Goal: Task Accomplishment & Management: Use online tool/utility

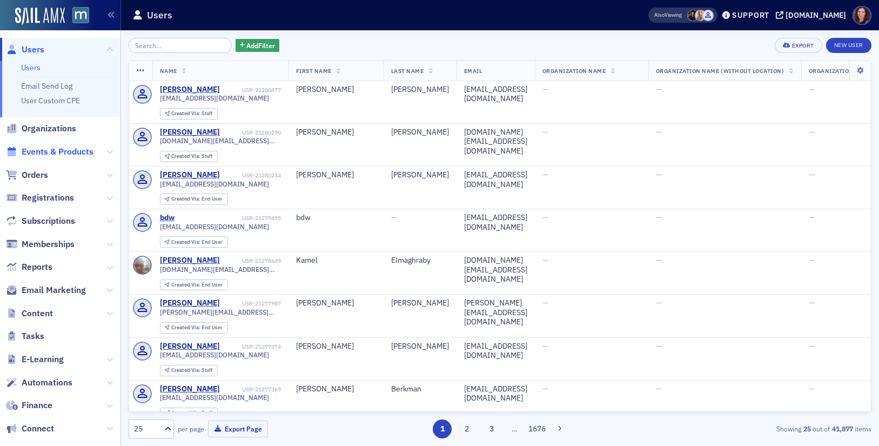
click at [70, 152] on span "Events & Products" at bounding box center [58, 152] width 72 height 12
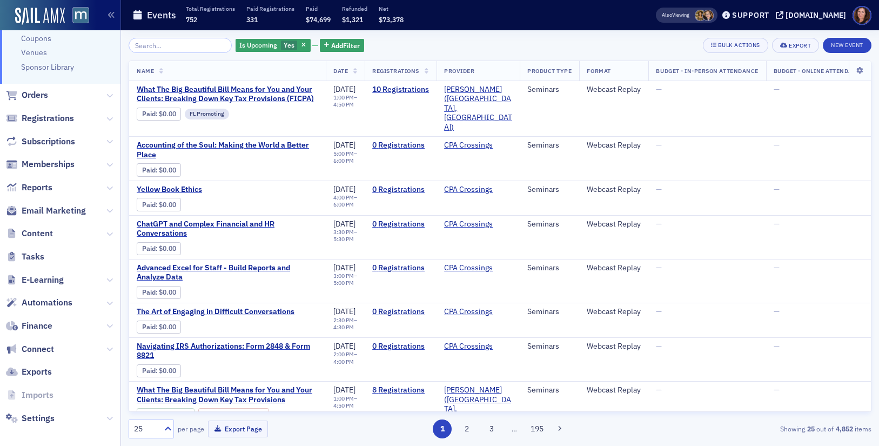
scroll to position [184, 0]
click at [45, 208] on span "Email Marketing" at bounding box center [54, 210] width 64 height 12
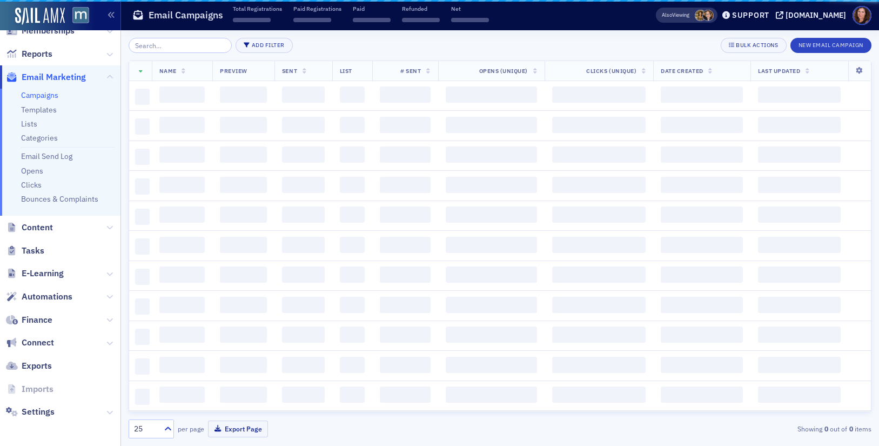
scroll to position [157, 0]
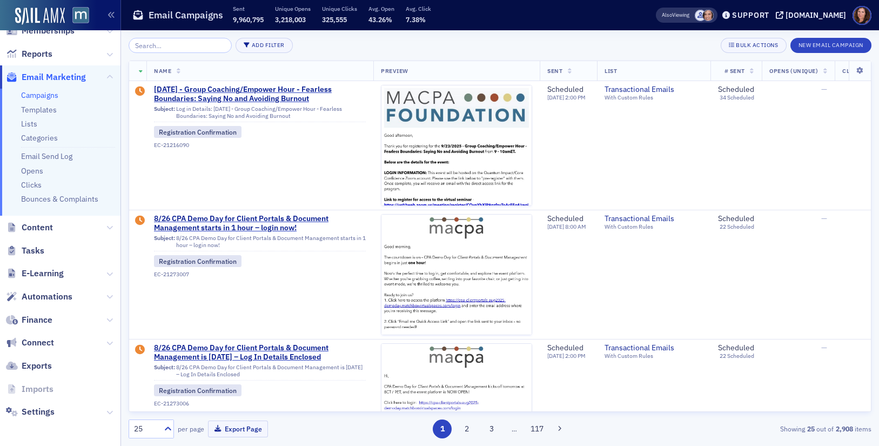
click at [195, 45] on input "search" at bounding box center [180, 45] width 103 height 15
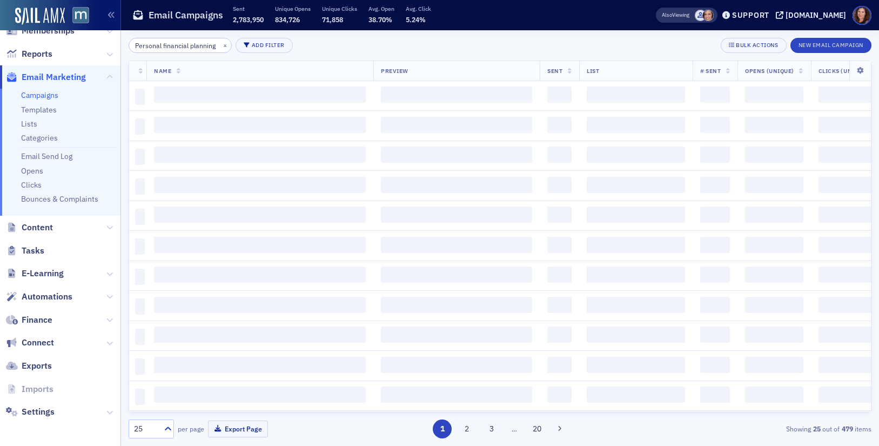
scroll to position [0, 9]
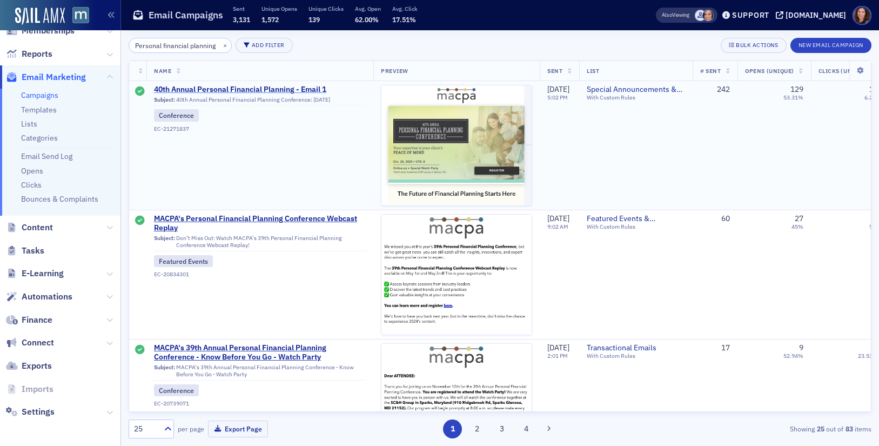
type input "Personal financial planning"
click at [263, 85] on span "40th Annual Personal Financial Planning - Email 1" at bounding box center [260, 90] width 212 height 10
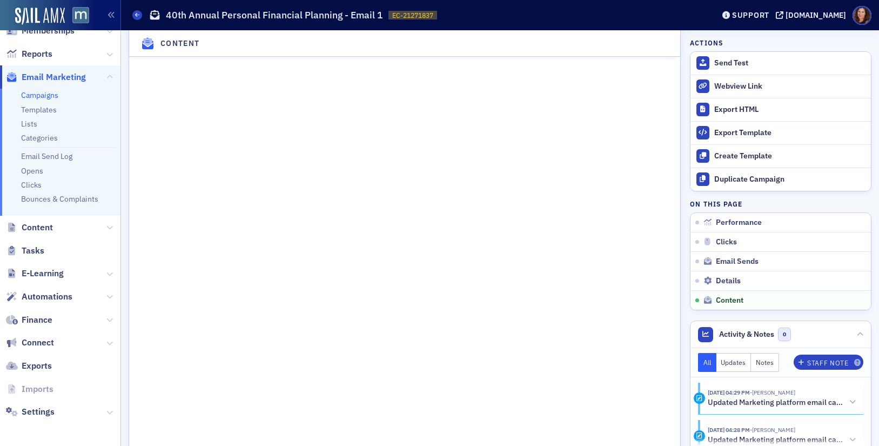
scroll to position [1442, 0]
click at [717, 68] on div "Send Test" at bounding box center [789, 63] width 151 height 10
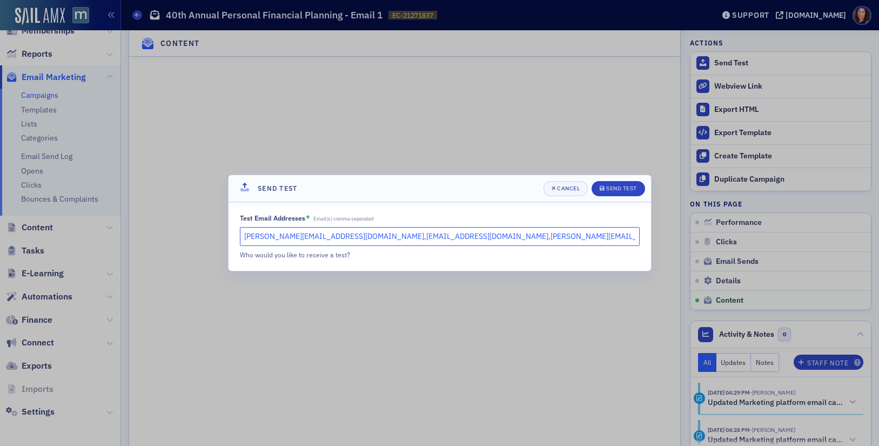
drag, startPoint x: 534, startPoint y: 235, endPoint x: 311, endPoint y: 236, distance: 223.6
click at [311, 236] on input "[PERSON_NAME][EMAIL_ADDRESS][DOMAIN_NAME],[EMAIL_ADDRESS][DOMAIN_NAME],[PERSON_…" at bounding box center [440, 236] width 400 height 19
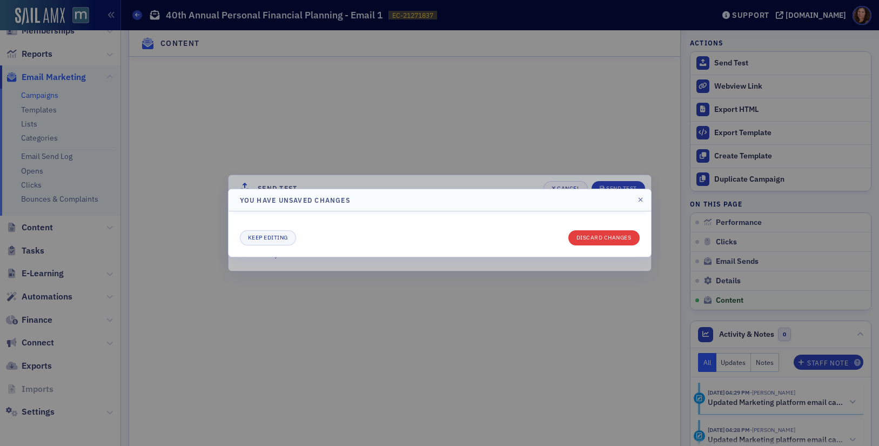
type input "[PERSON_NAME][EMAIL_ADDRESS][DOMAIN_NAME]"
click at [608, 241] on button "Discard changes" at bounding box center [603, 237] width 71 height 15
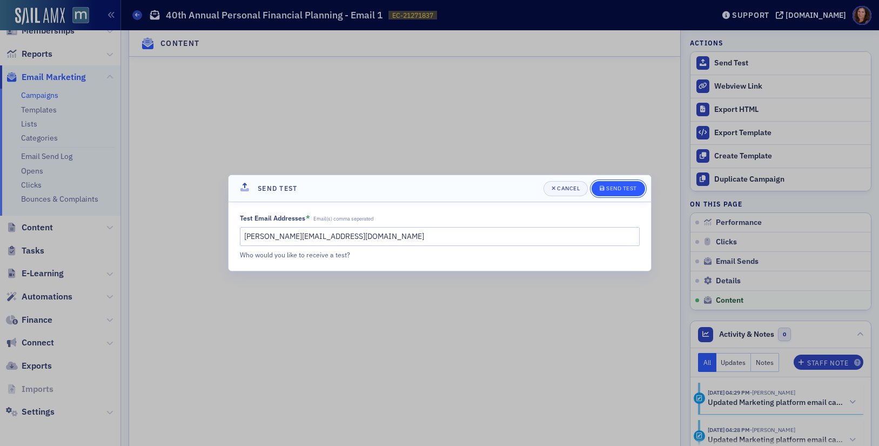
click at [613, 190] on div "Send Test" at bounding box center [621, 188] width 31 height 6
